Goal: Use online tool/utility: Utilize a website feature to perform a specific function

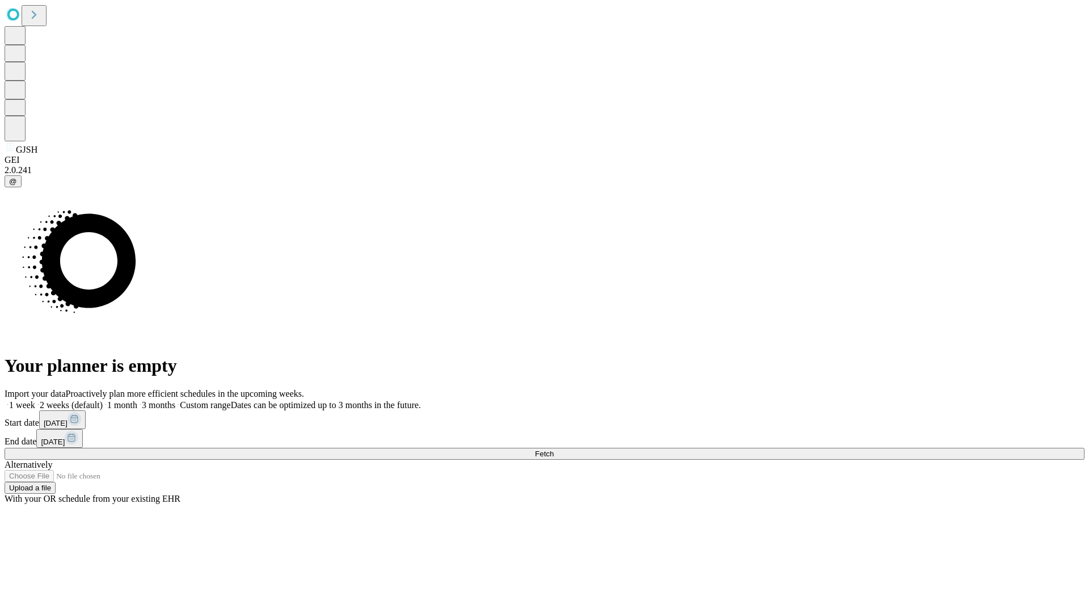
click at [554, 449] on span "Fetch" at bounding box center [544, 453] width 19 height 9
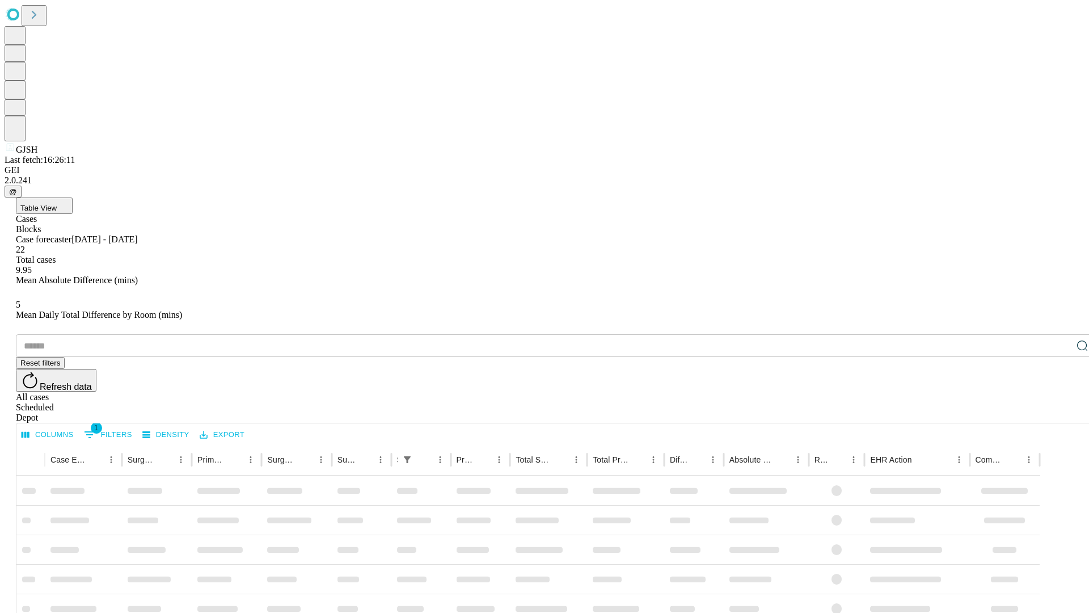
click at [57, 204] on span "Table View" at bounding box center [38, 208] width 36 height 9
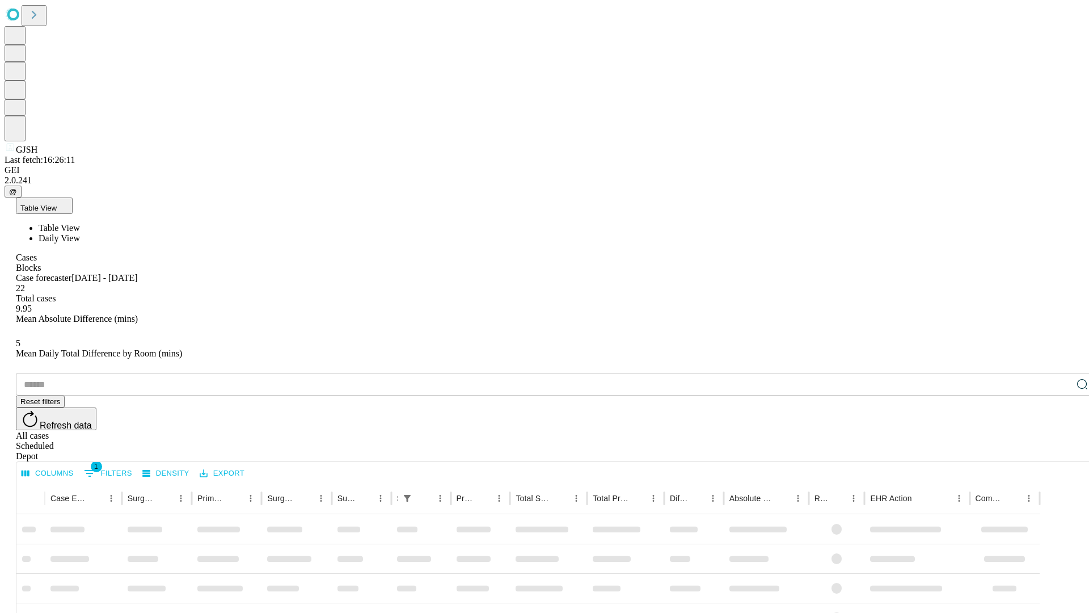
click at [80, 233] on span "Daily View" at bounding box center [59, 238] width 41 height 10
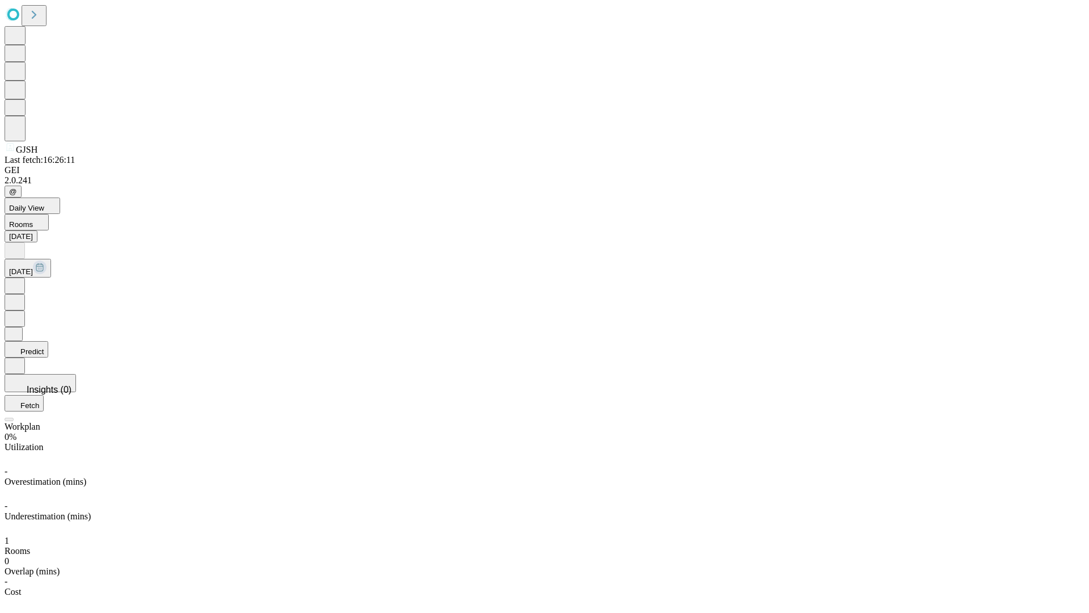
click at [48, 341] on button "Predict" at bounding box center [27, 349] width 44 height 16
